Goal: Task Accomplishment & Management: Manage account settings

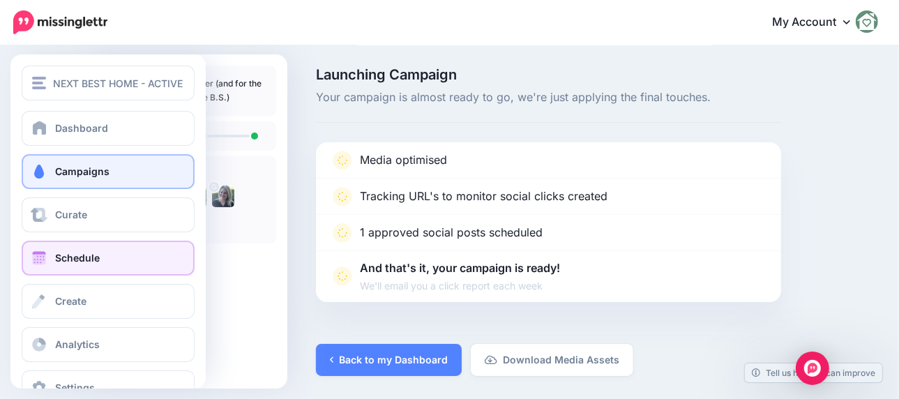
click at [33, 267] on link "Schedule" at bounding box center [108, 258] width 173 height 35
click at [64, 262] on span "Schedule" at bounding box center [77, 258] width 45 height 12
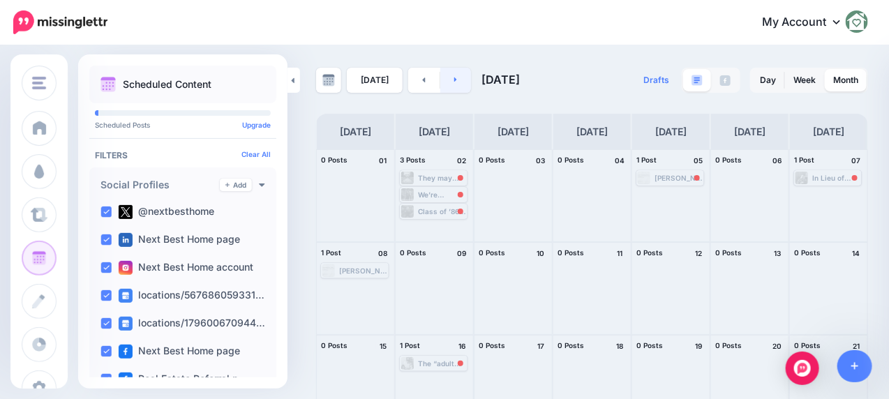
click at [461, 86] on link at bounding box center [455, 80] width 31 height 25
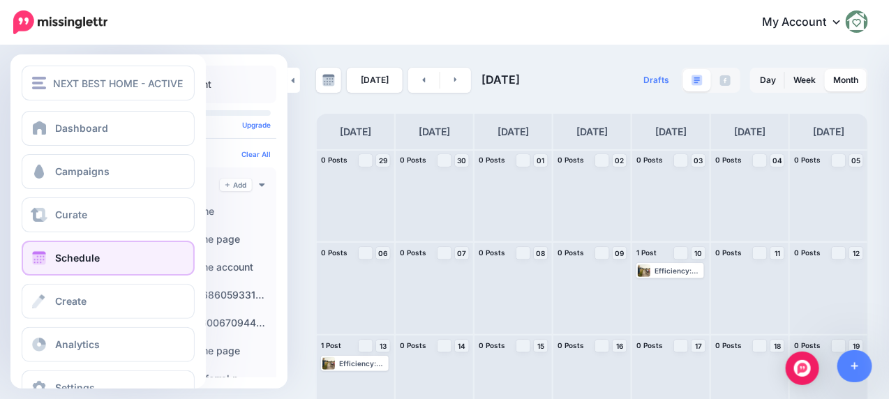
click at [40, 258] on span at bounding box center [39, 258] width 18 height 14
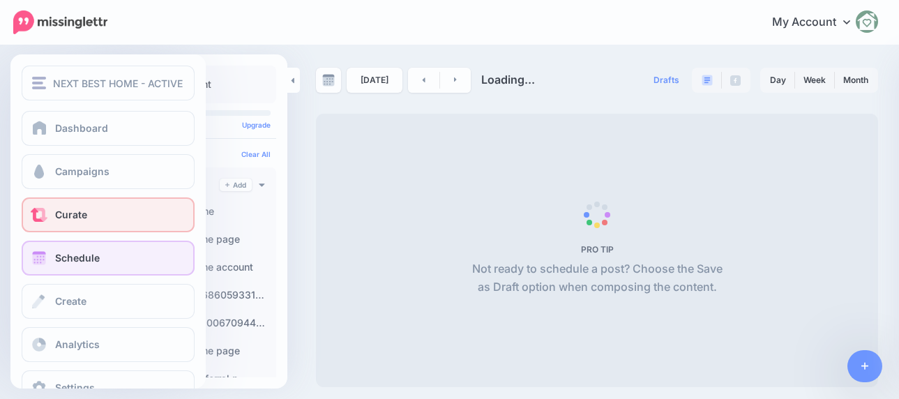
click at [77, 177] on link "Campaigns" at bounding box center [108, 171] width 173 height 35
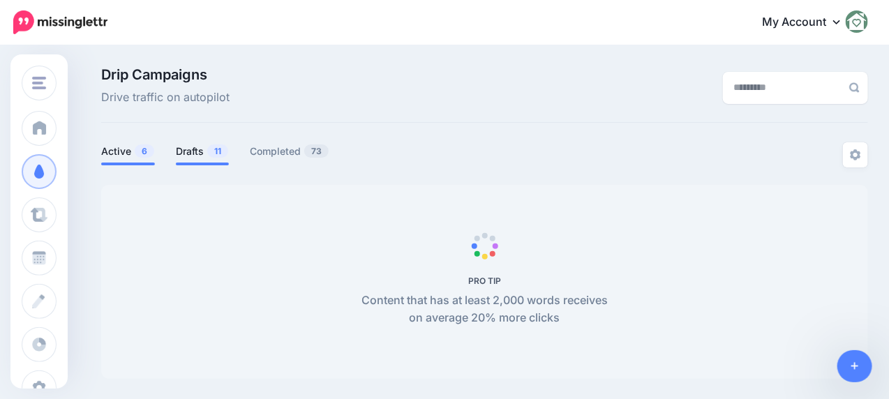
click at [184, 147] on link "Drafts 11" at bounding box center [202, 151] width 53 height 17
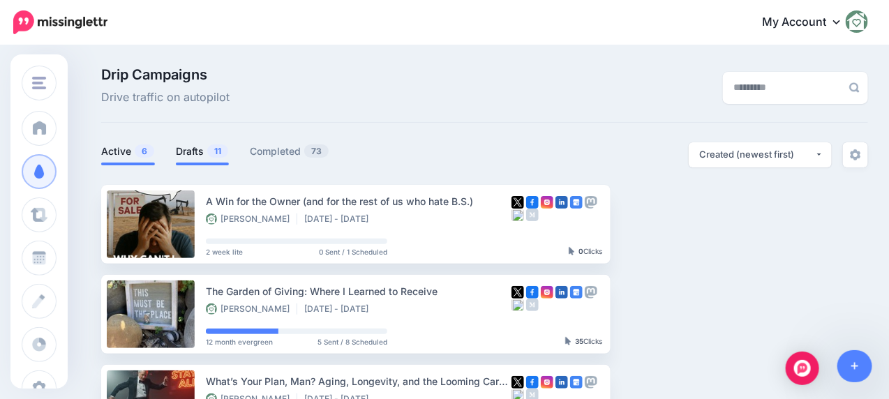
click at [139, 151] on span "6" at bounding box center [145, 150] width 20 height 13
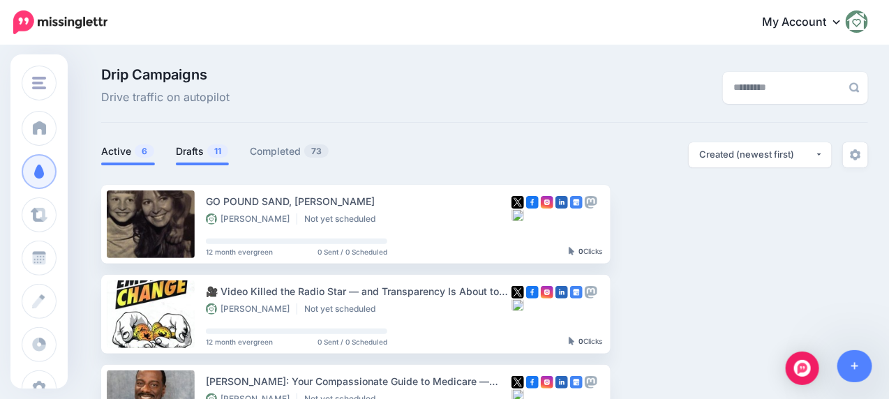
click at [196, 146] on link "Drafts 11" at bounding box center [202, 151] width 53 height 17
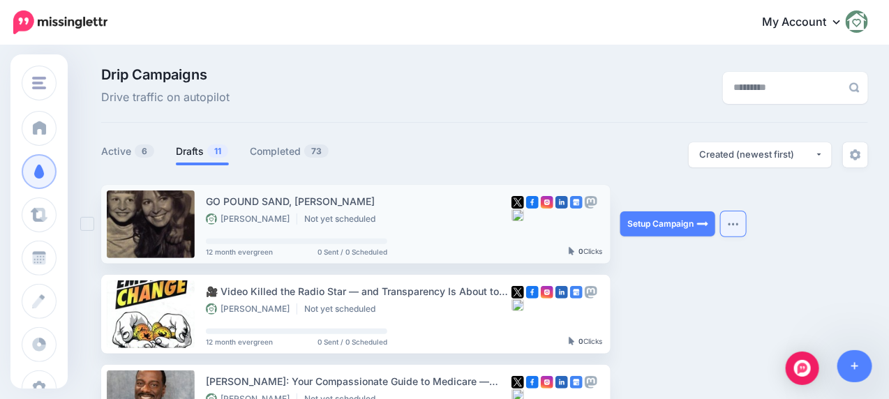
click at [736, 224] on img "button" at bounding box center [733, 224] width 11 height 4
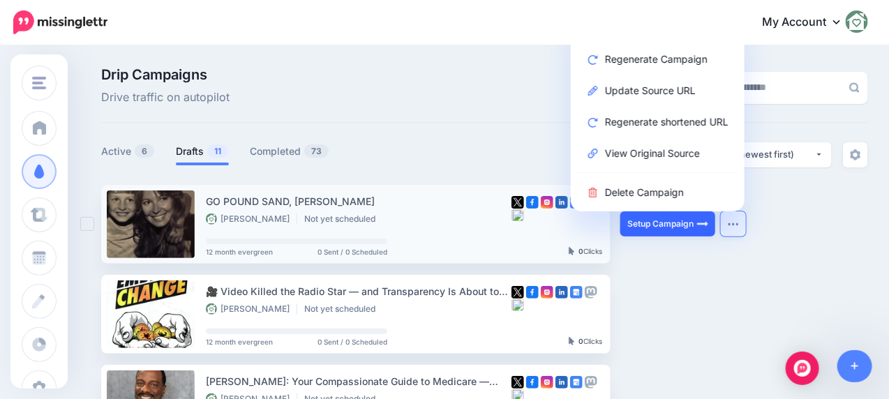
click at [684, 225] on link "Setup Campaign" at bounding box center [667, 223] width 95 height 25
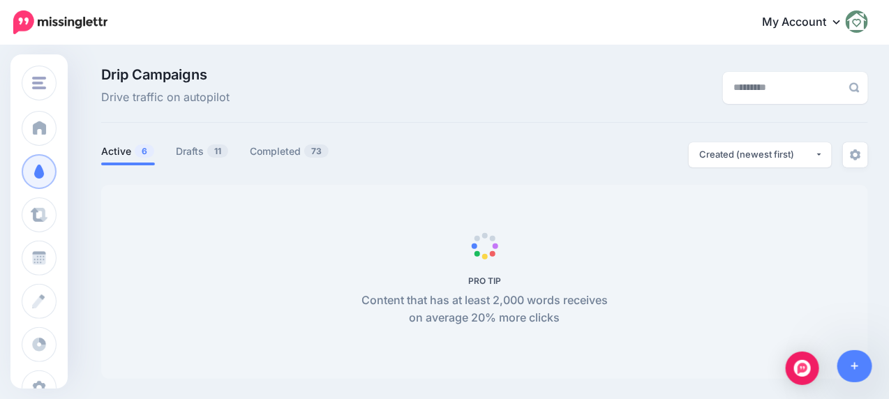
click at [123, 150] on link "Active 6" at bounding box center [128, 151] width 54 height 17
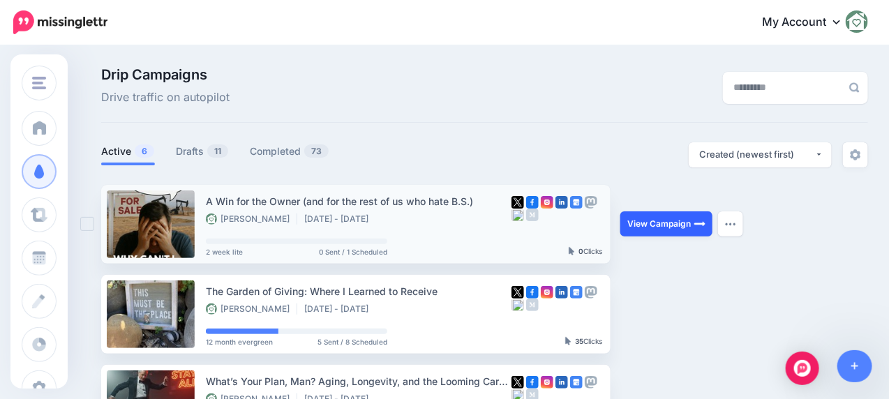
click at [683, 225] on link "View Campaign" at bounding box center [666, 223] width 92 height 25
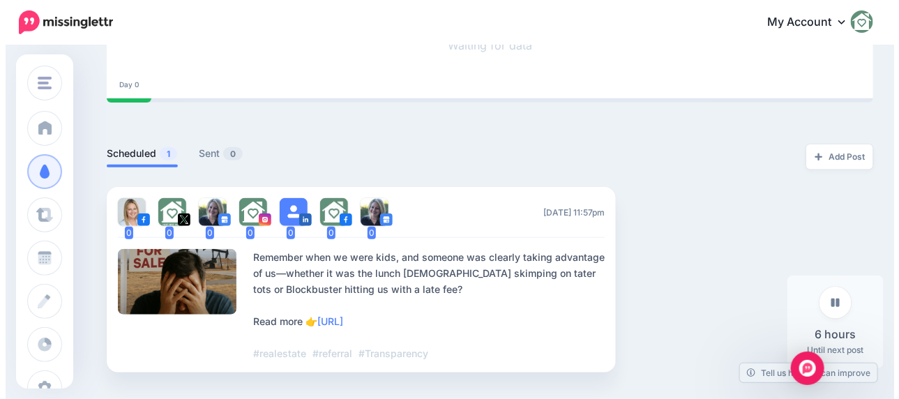
scroll to position [279, 0]
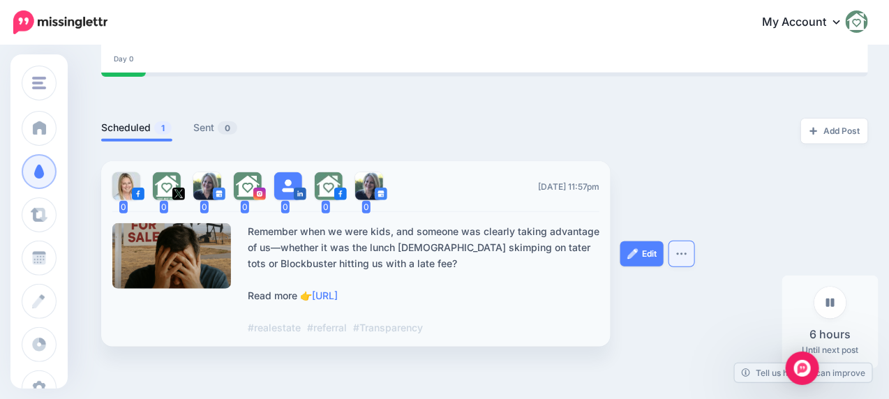
click at [682, 252] on img "button" at bounding box center [681, 254] width 11 height 4
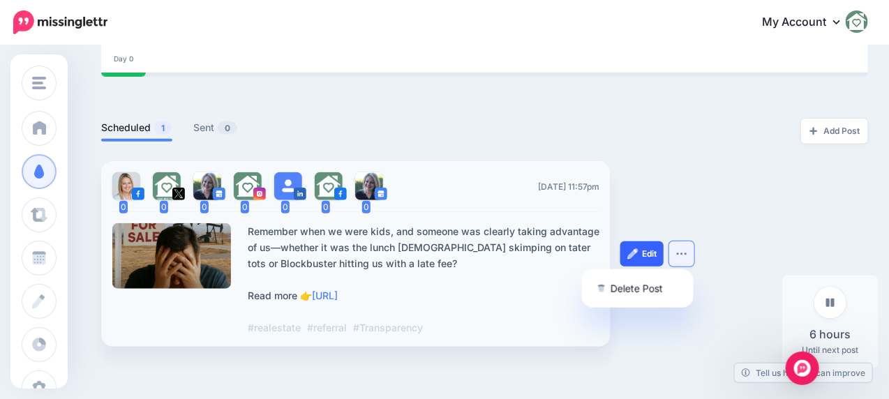
click at [636, 255] on img at bounding box center [632, 253] width 11 height 11
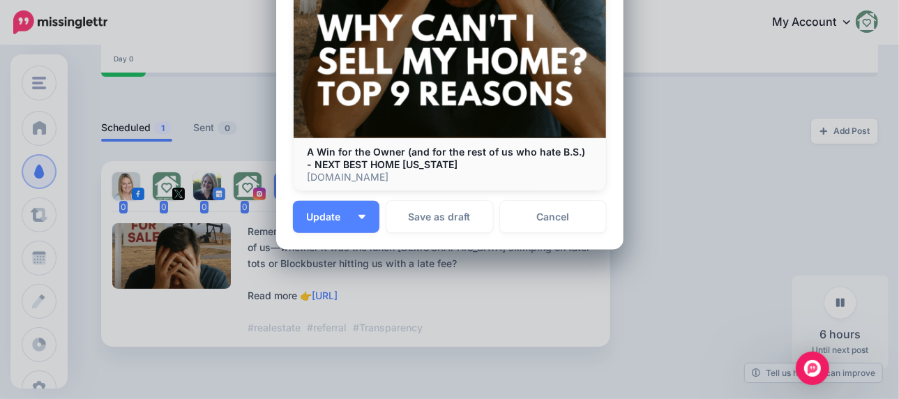
scroll to position [565, 0]
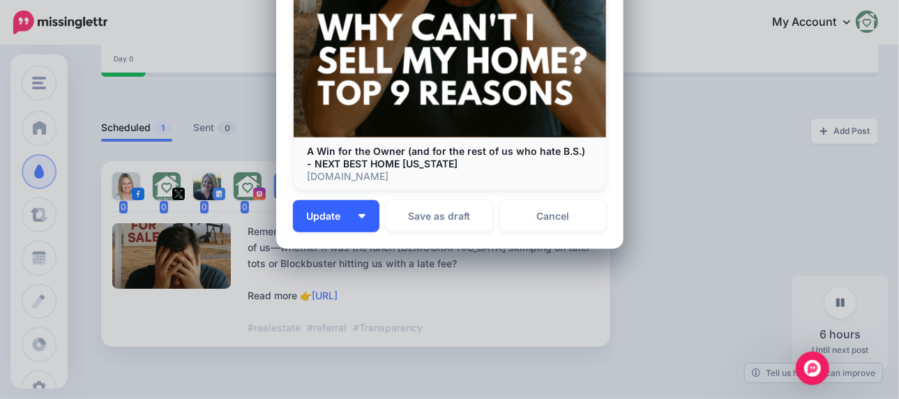
click at [347, 224] on button "Update" at bounding box center [336, 216] width 87 height 32
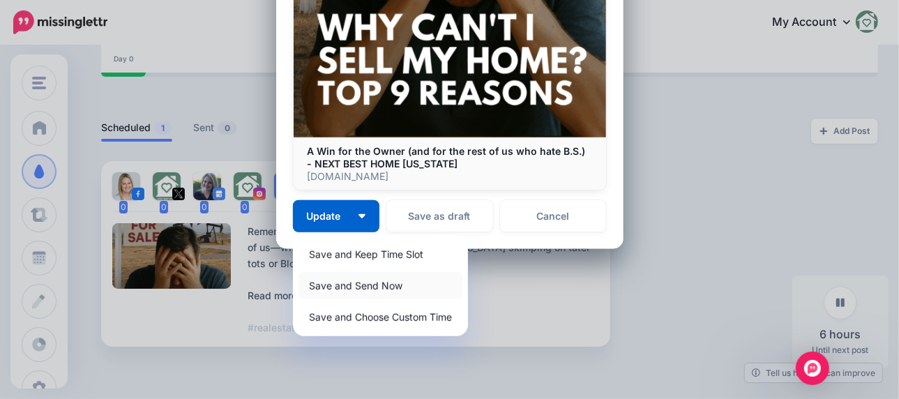
click at [336, 285] on link "Save and Send Now" at bounding box center [381, 285] width 164 height 27
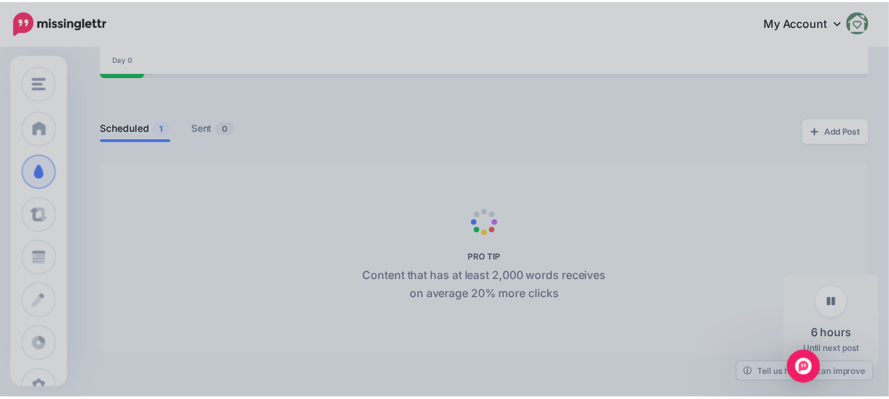
scroll to position [0, 0]
